Goal: Task Accomplishment & Management: Manage account settings

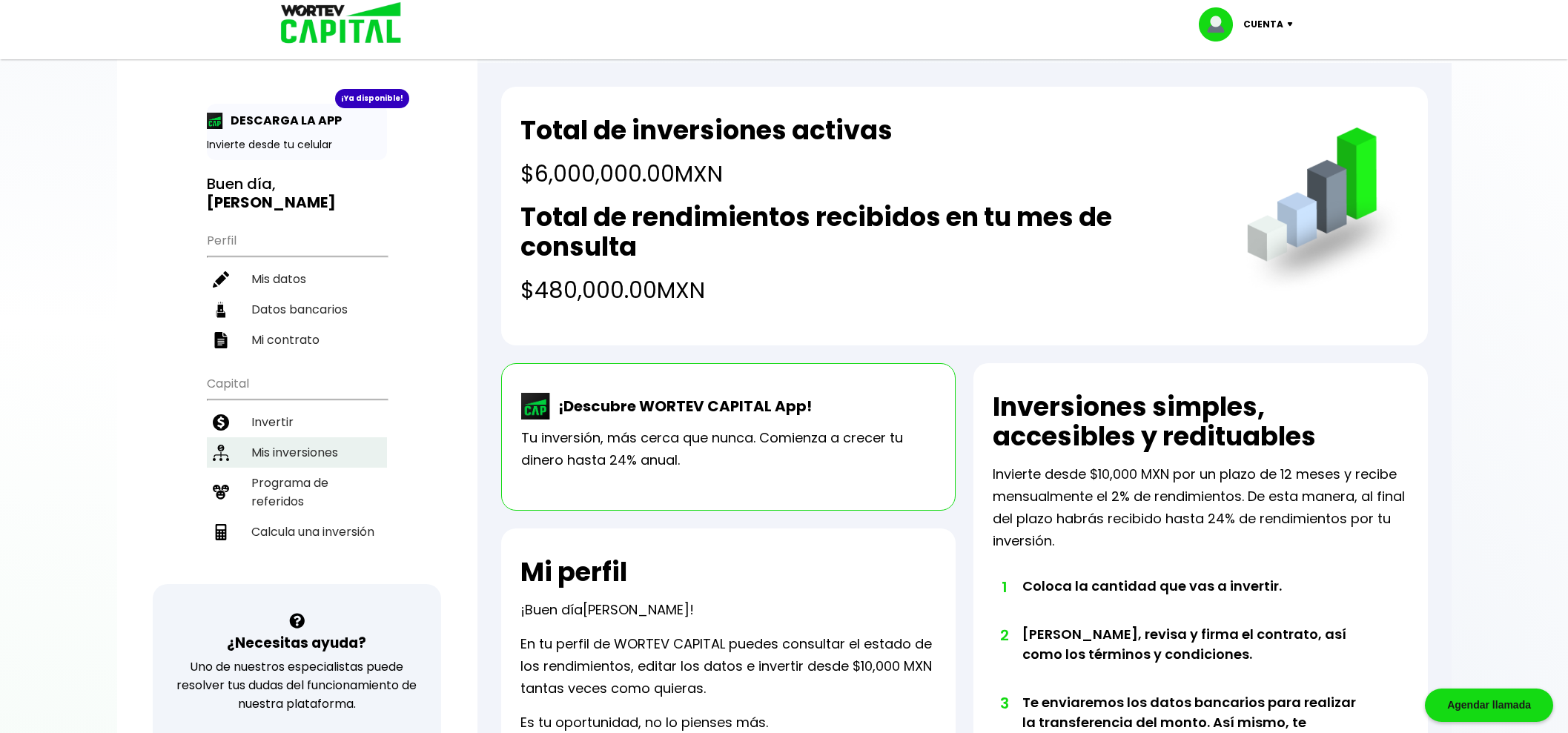
click at [295, 437] on li "Mis inversiones" at bounding box center [296, 452] width 180 height 31
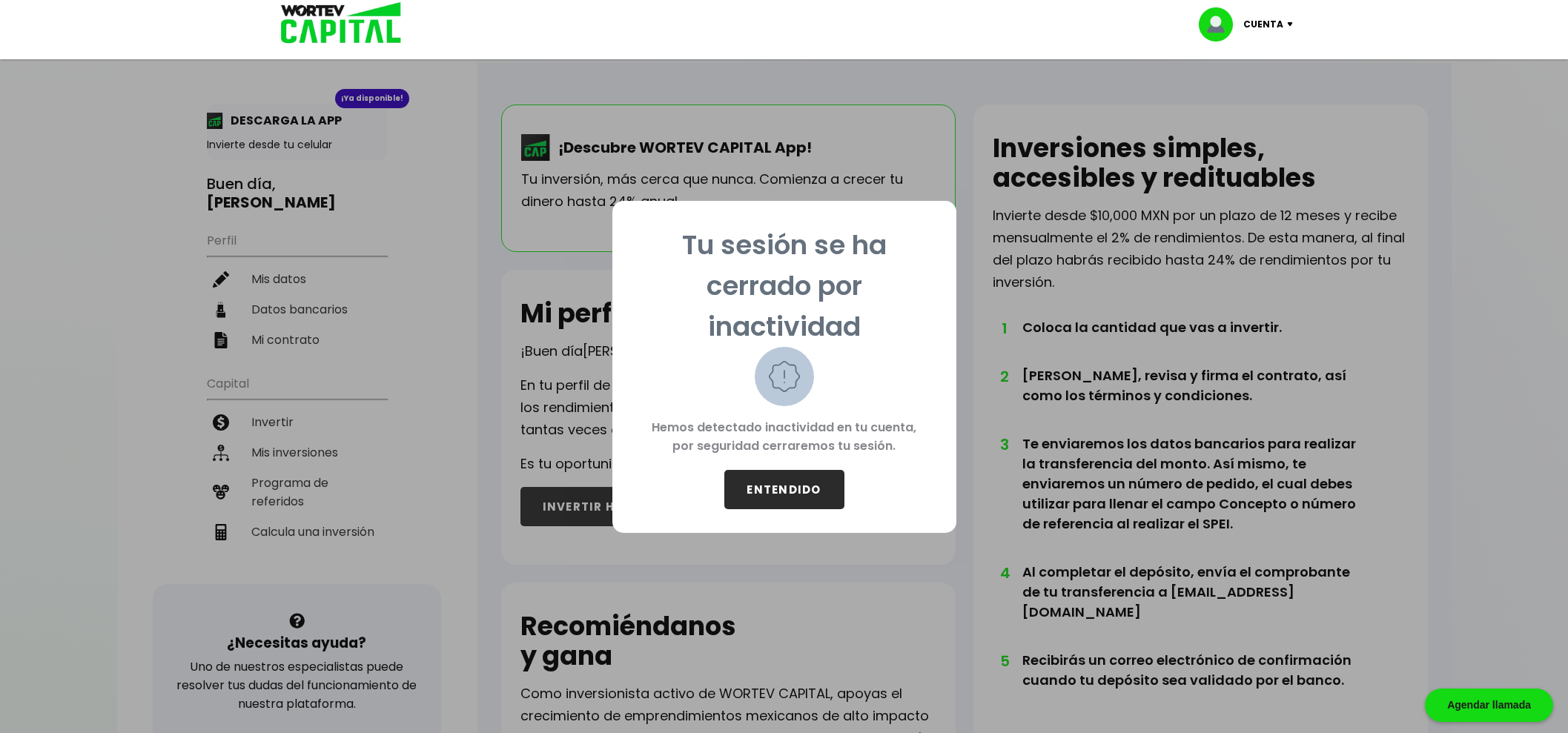
click at [784, 483] on button "ENTENDIDO" at bounding box center [784, 490] width 120 height 39
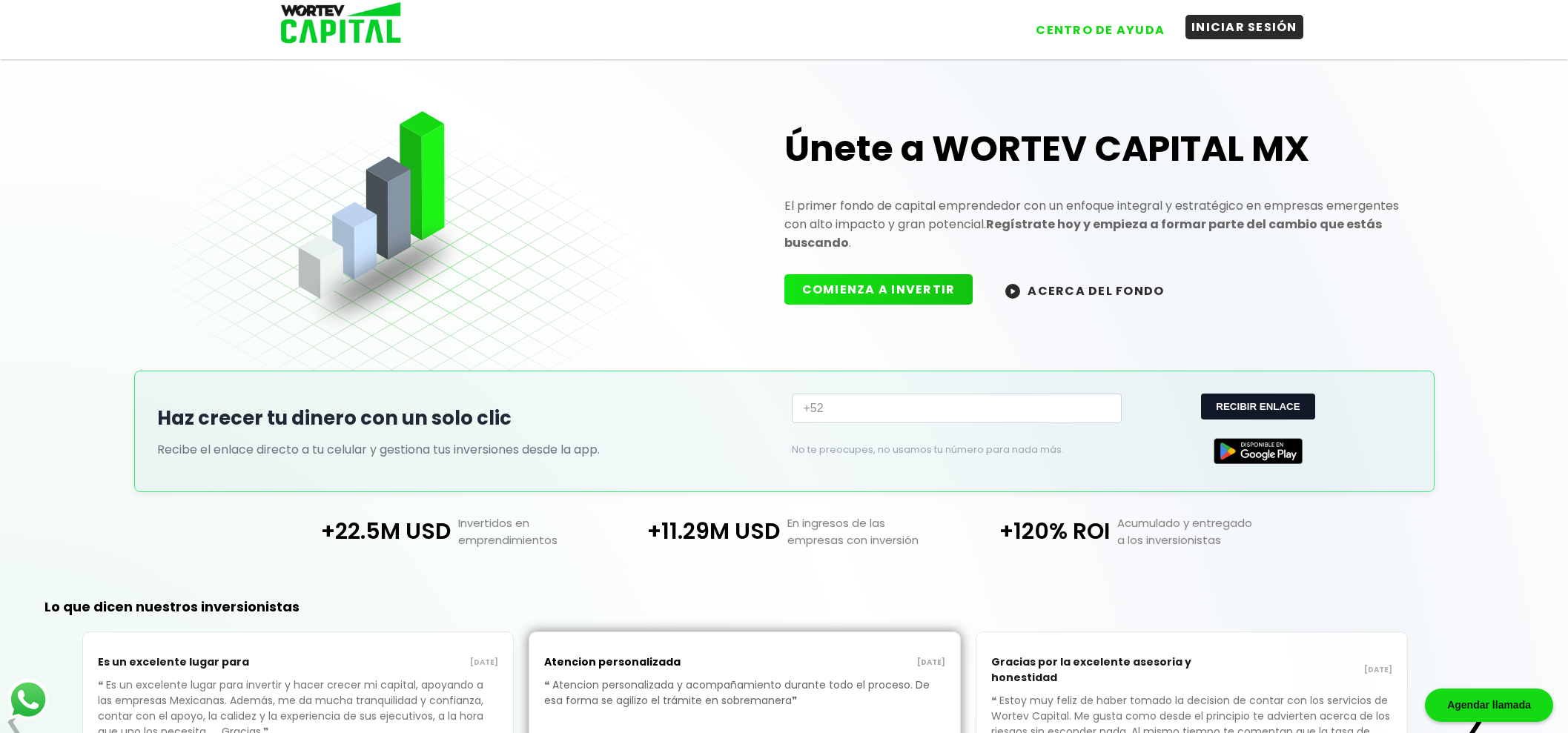
click at [1242, 22] on button "INICIAR SESIÓN" at bounding box center [1245, 27] width 118 height 24
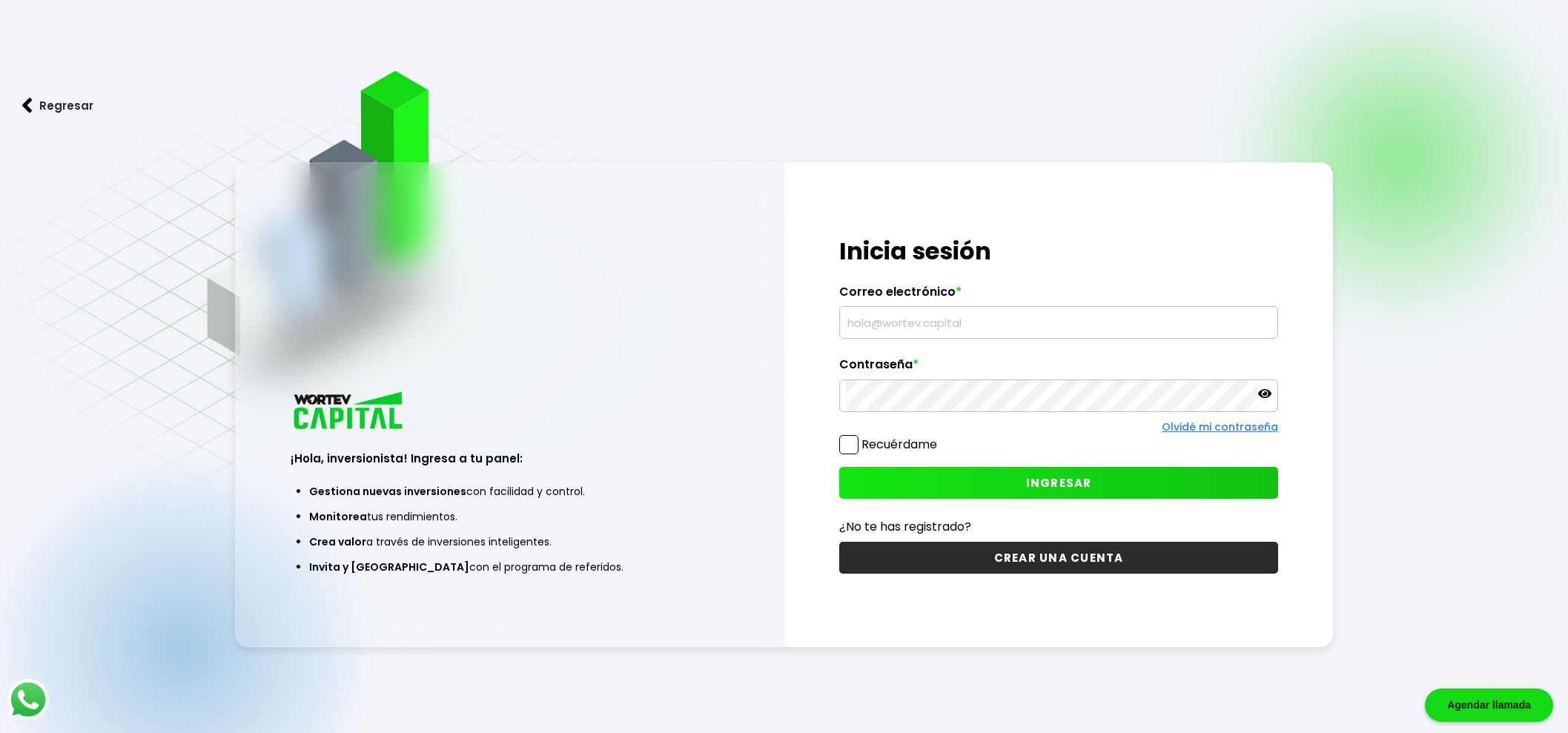
click at [942, 323] on input "text" at bounding box center [1058, 323] width 425 height 31
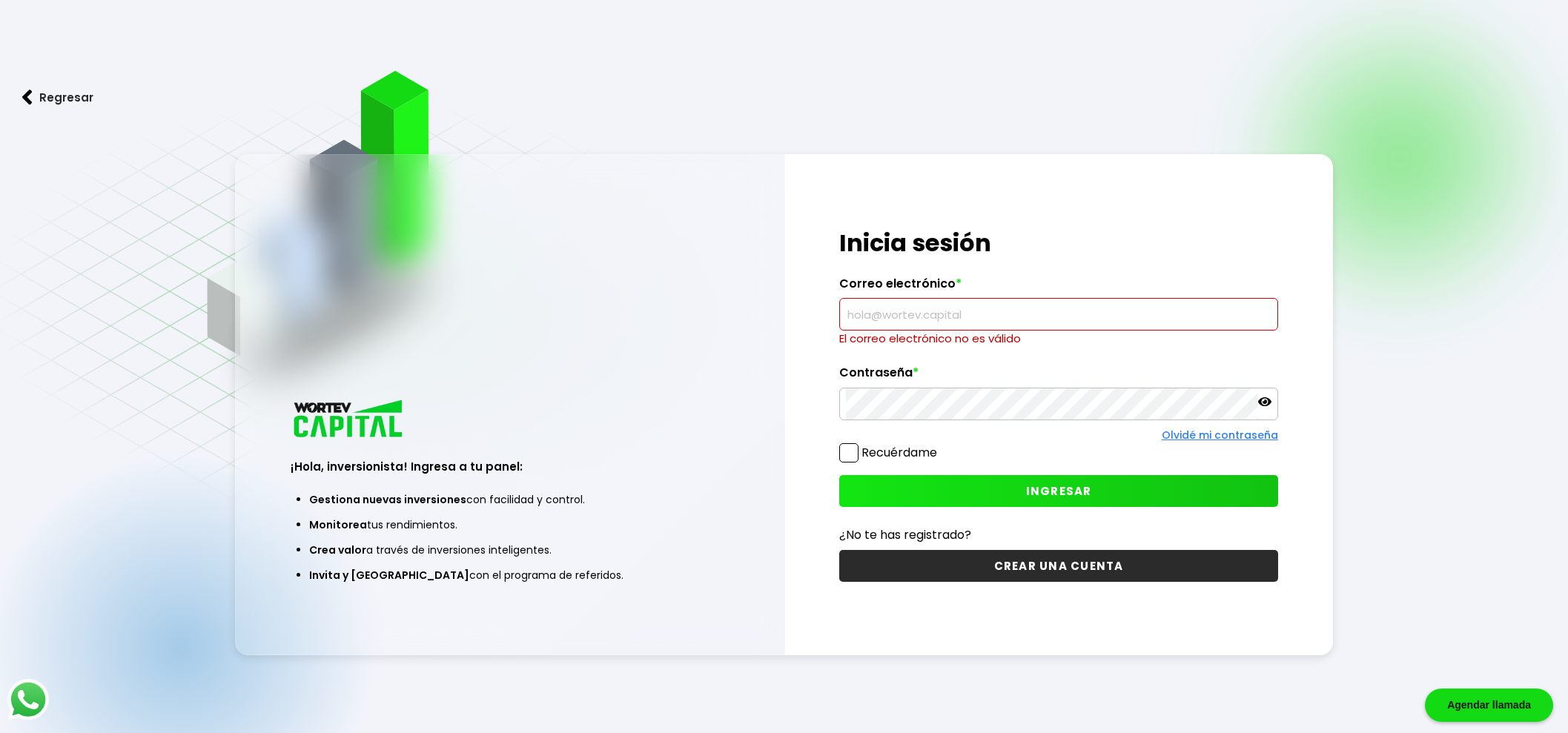
type input "[EMAIL_ADDRESS][DOMAIN_NAME]"
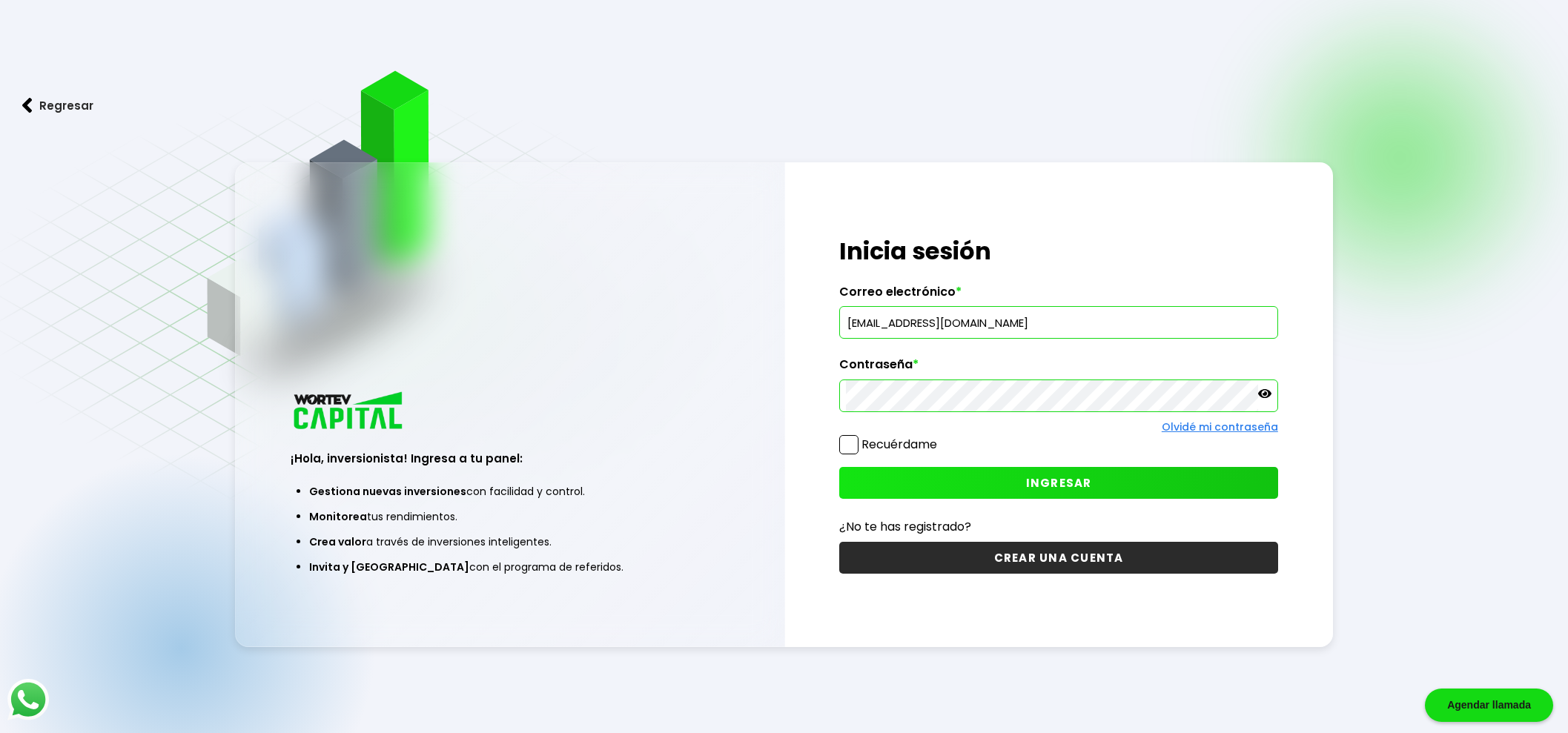
click at [853, 447] on span at bounding box center [849, 444] width 20 height 20
click at [940, 437] on input "Recuérdame" at bounding box center [940, 437] width 0 height 0
click at [1036, 476] on span "INGRESAR" at bounding box center [1059, 483] width 66 height 16
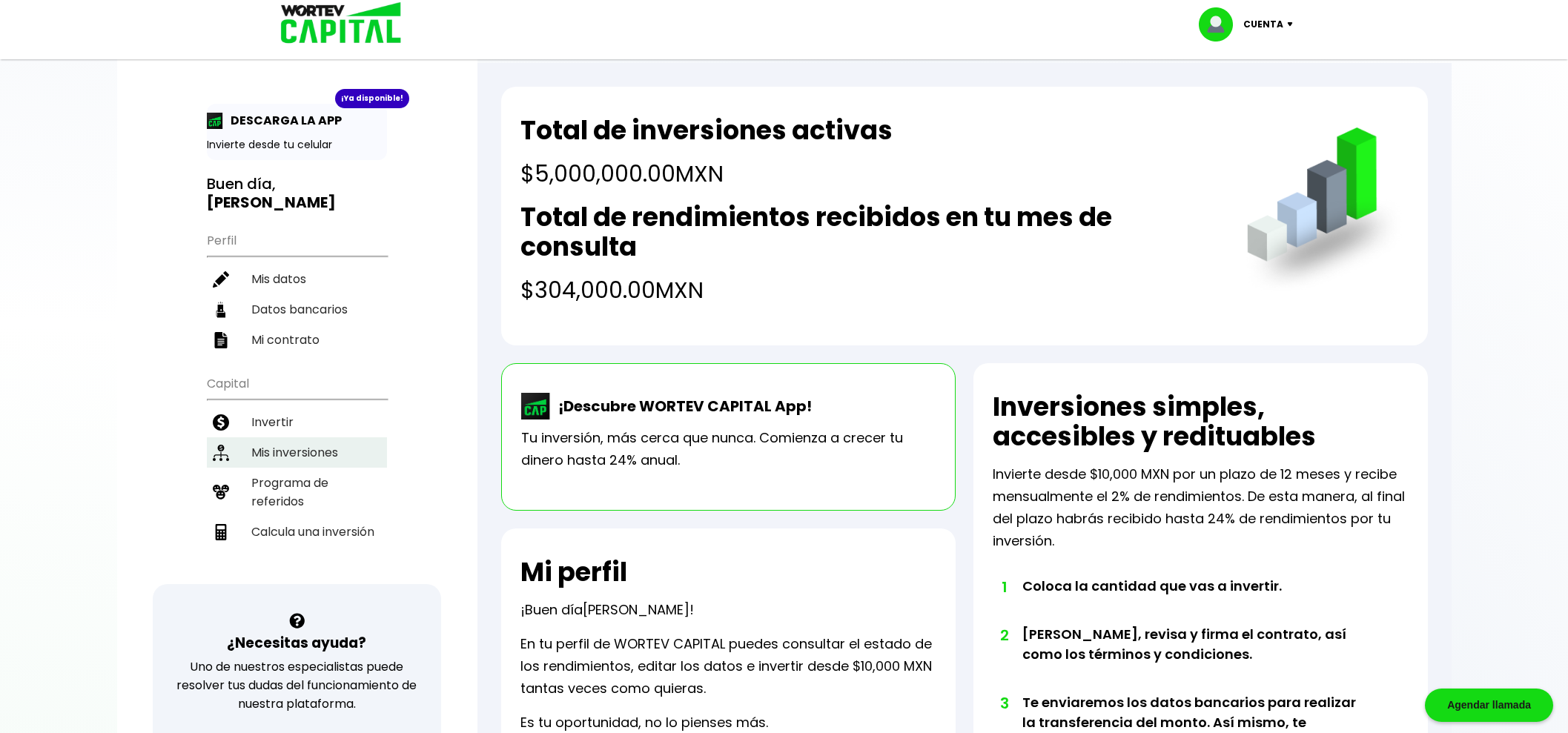
click at [281, 437] on li "Mis inversiones" at bounding box center [296, 452] width 180 height 31
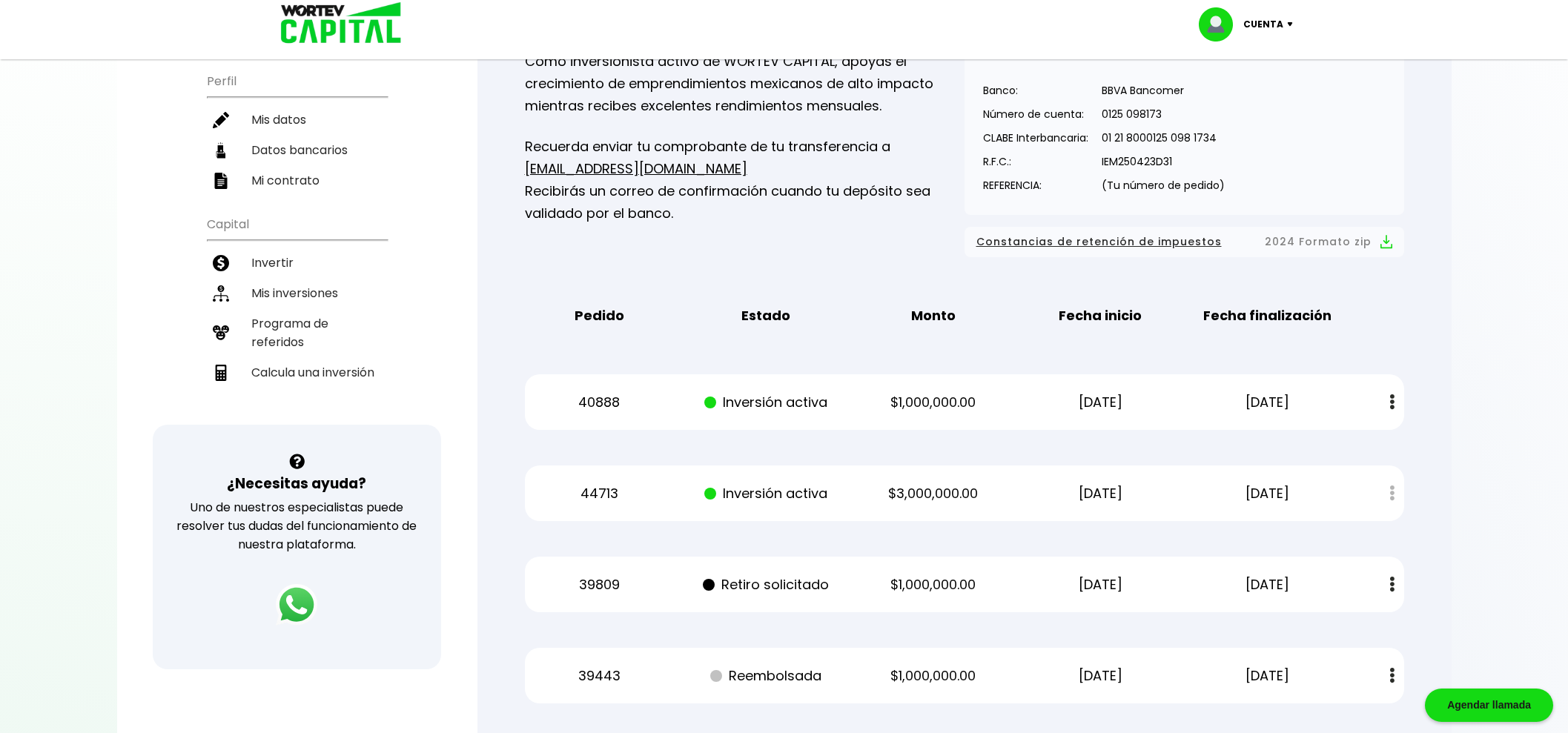
scroll to position [184, 0]
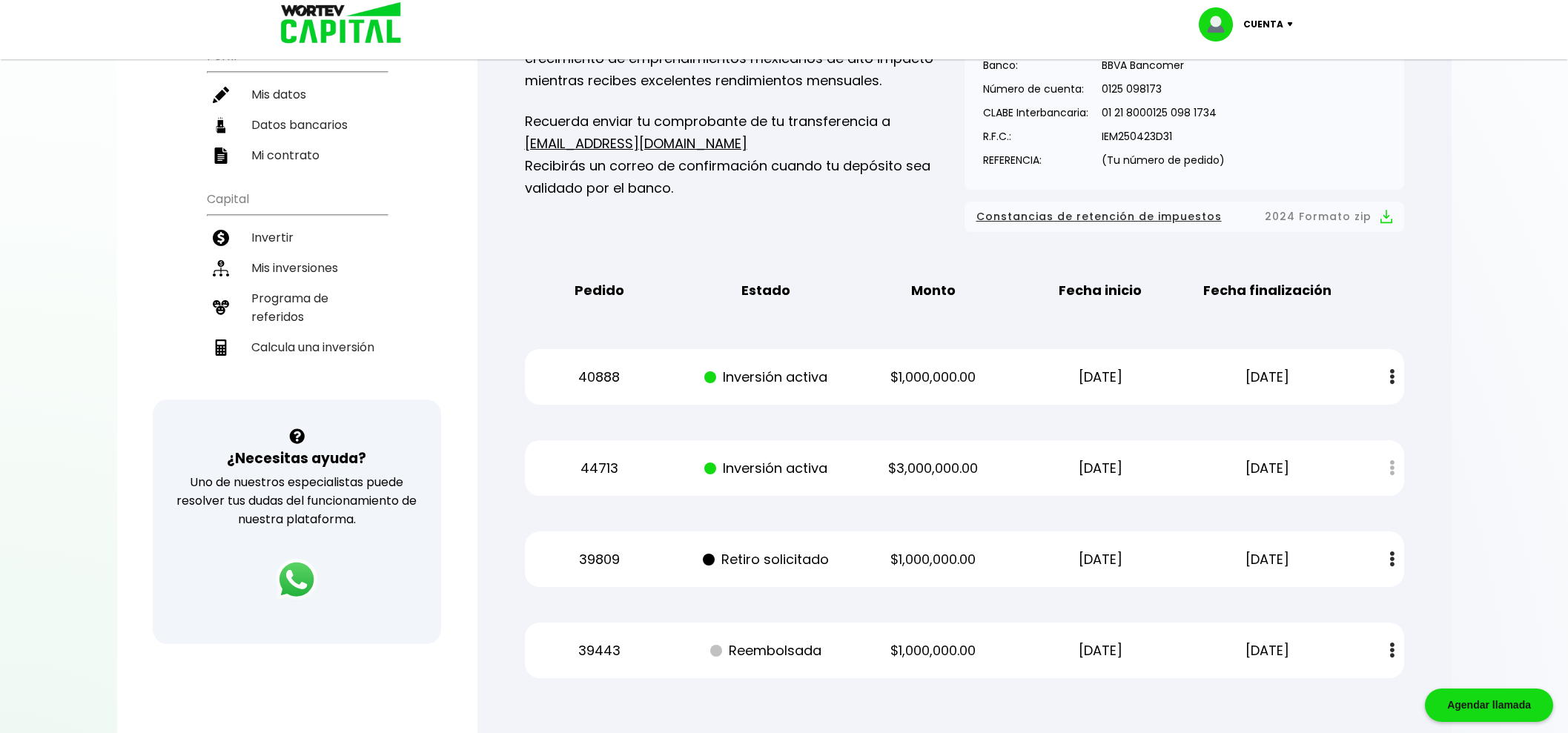
click at [1387, 474] on div "Estado de cuenta" at bounding box center [1382, 468] width 44 height 32
click at [1387, 642] on button at bounding box center [1392, 650] width 20 height 32
click at [1387, 550] on button at bounding box center [1392, 559] width 20 height 32
click at [1419, 508] on div "Mis inversiones Como inversionista activo de WORTEV CAPITAL, apoyas el crecimie…" at bounding box center [964, 328] width 927 height 749
click at [542, 514] on div "Mis inversiones Como inversionista activo de WORTEV CAPITAL, apoyas el crecimie…" at bounding box center [964, 328] width 927 height 749
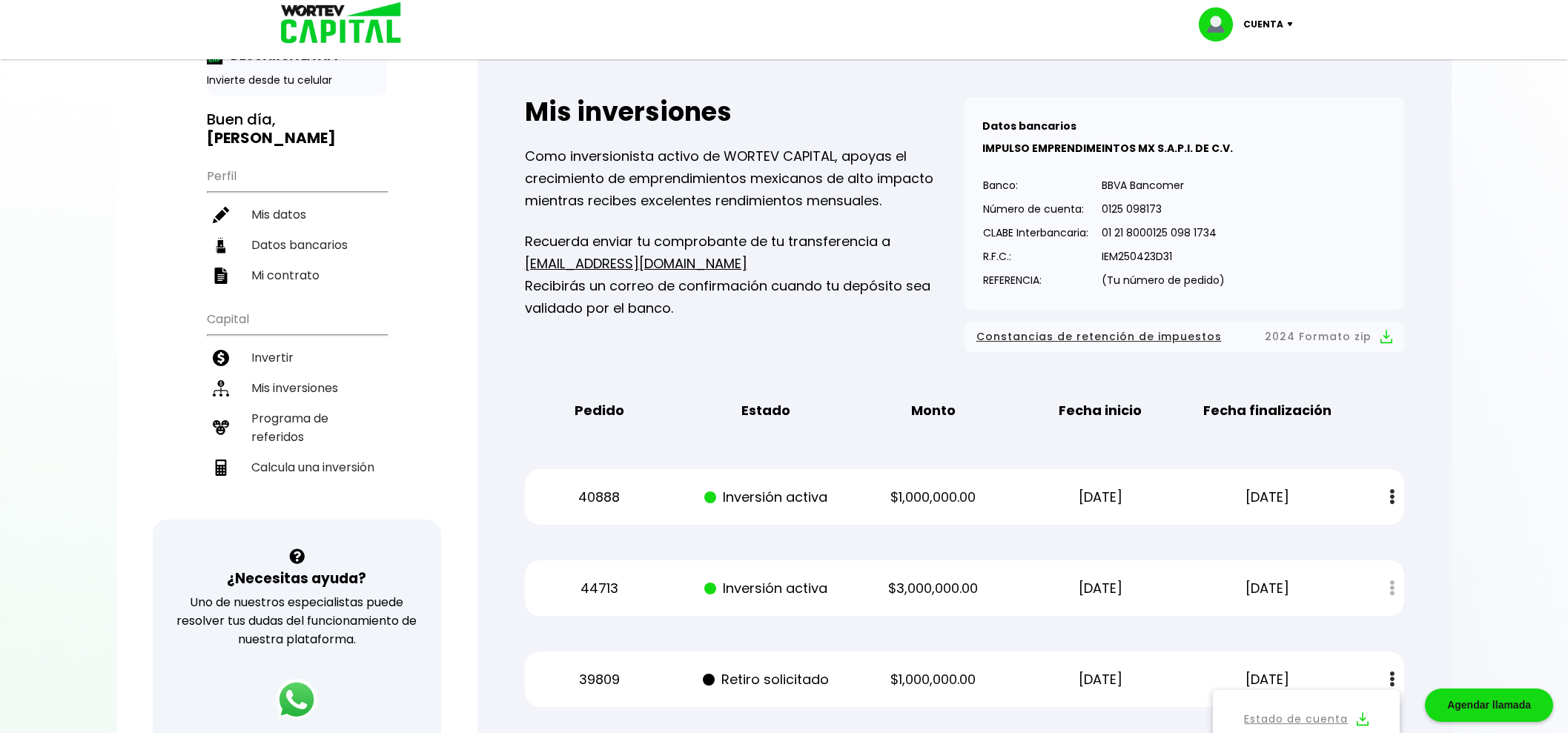
scroll to position [0, 0]
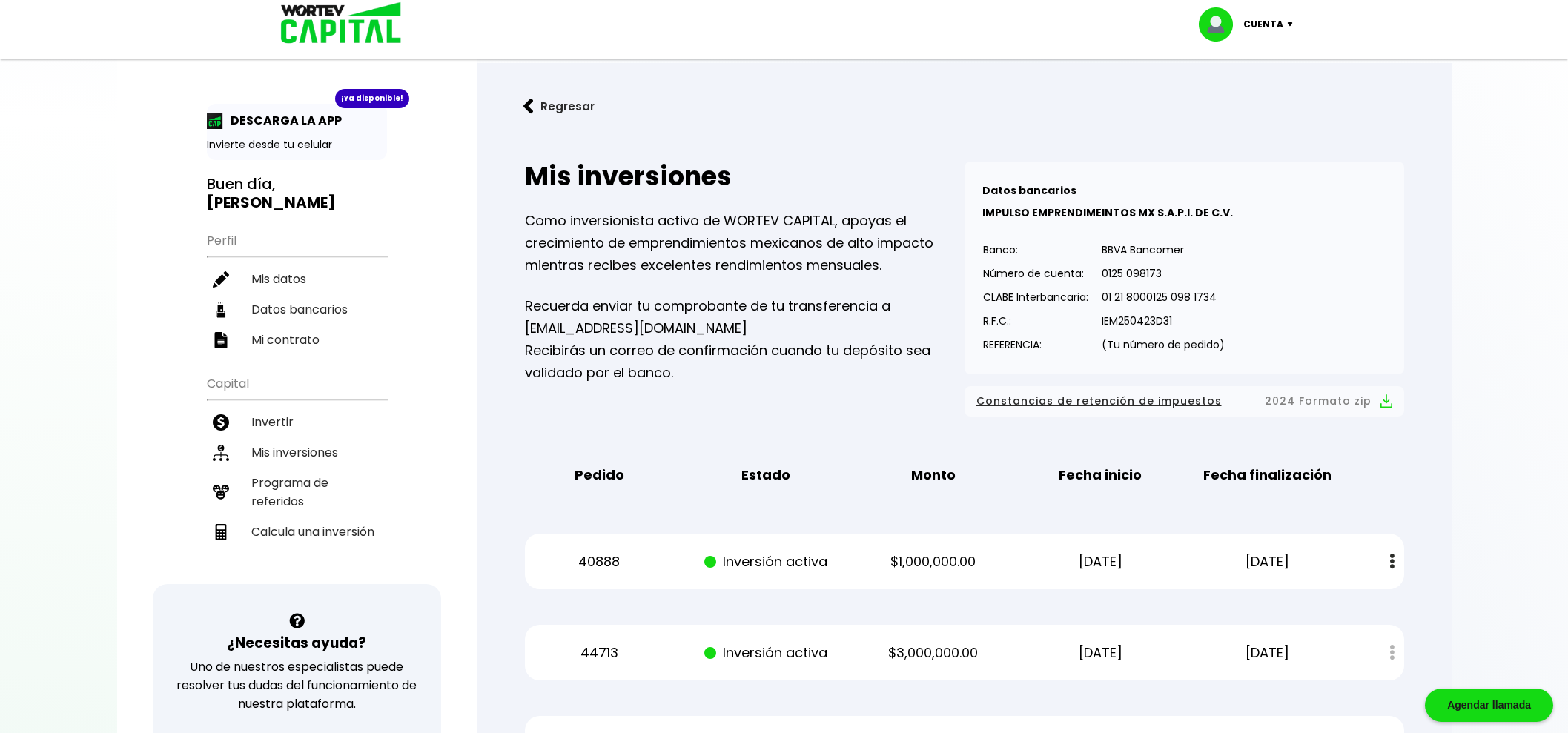
click at [1483, 486] on div at bounding box center [784, 366] width 1568 height 733
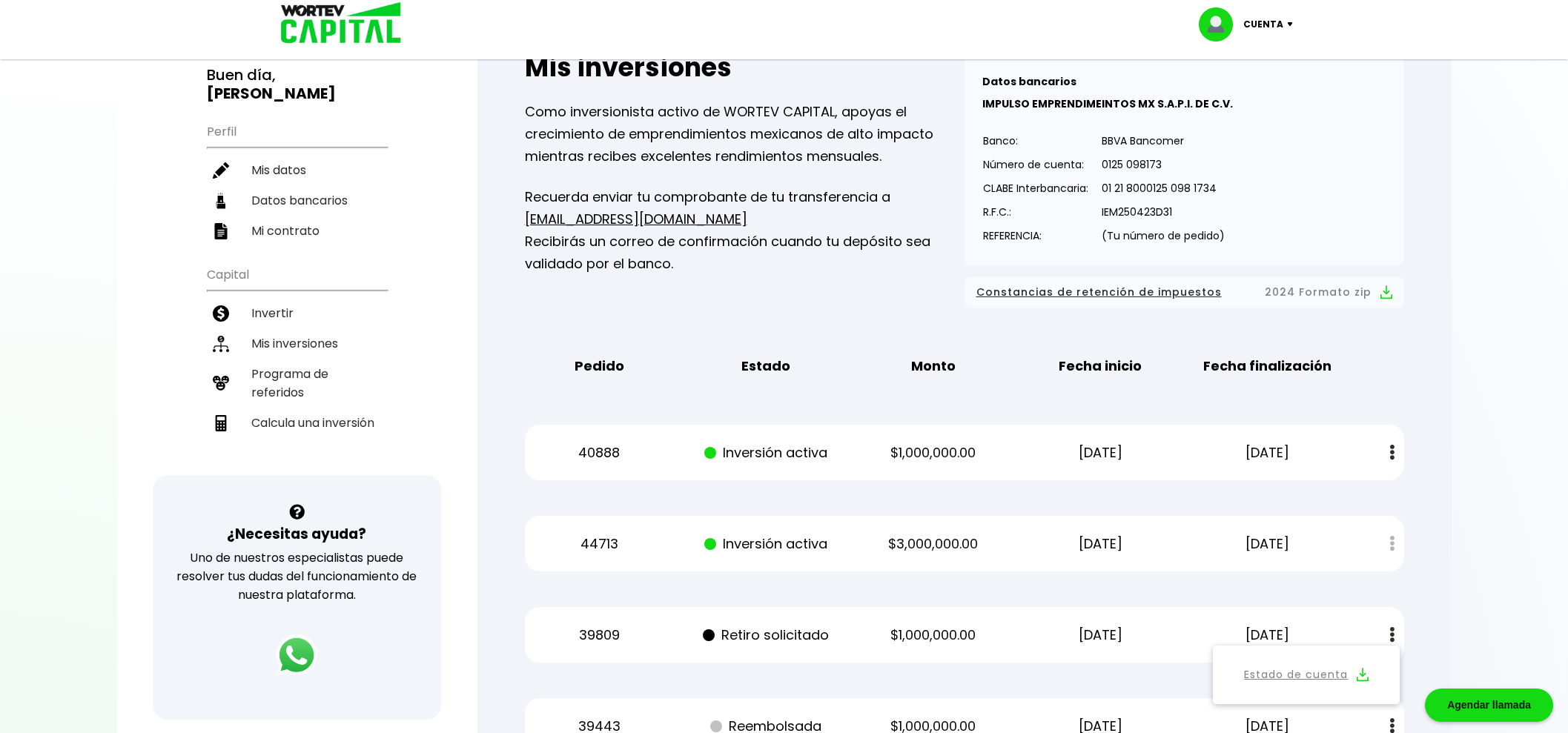
scroll to position [53, 0]
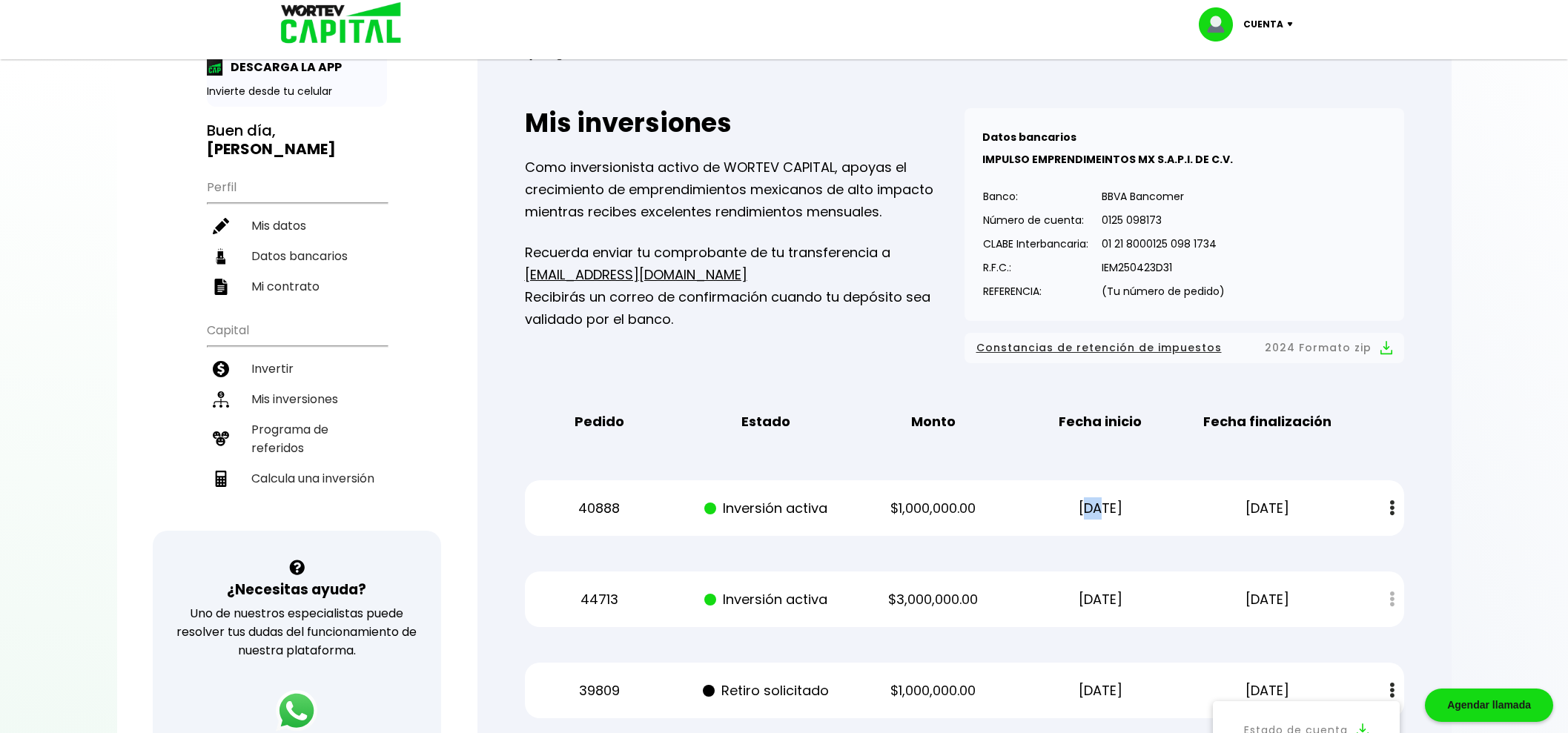
drag, startPoint x: 1077, startPoint y: 509, endPoint x: 1065, endPoint y: 509, distance: 12.0
click at [1065, 509] on p "[DATE]" at bounding box center [1100, 509] width 141 height 22
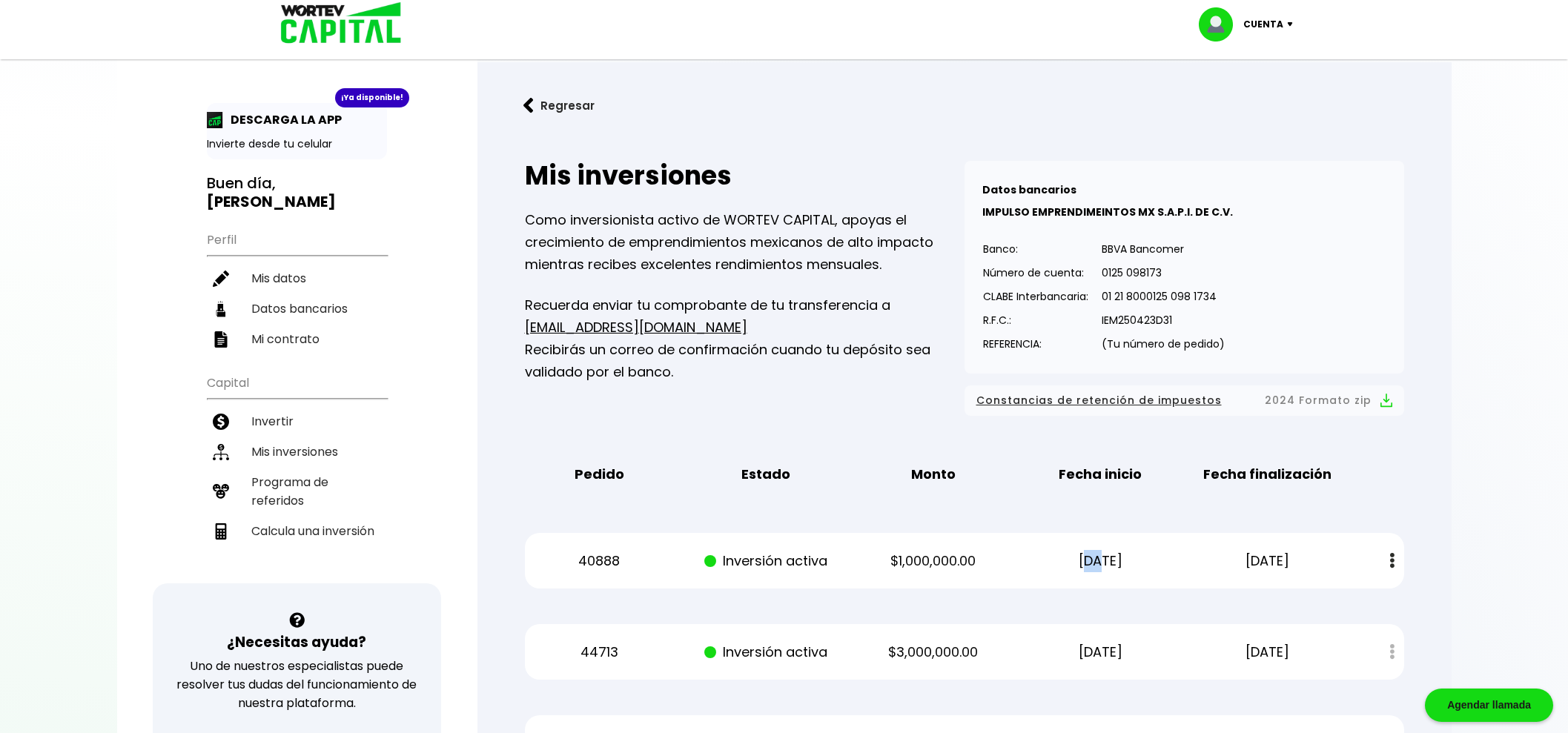
scroll to position [0, 0]
click at [1280, 21] on p "Cuenta" at bounding box center [1263, 24] width 40 height 22
click at [1277, 96] on li "Cerrar sesión" at bounding box center [1248, 99] width 119 height 31
